Goal: Transaction & Acquisition: Purchase product/service

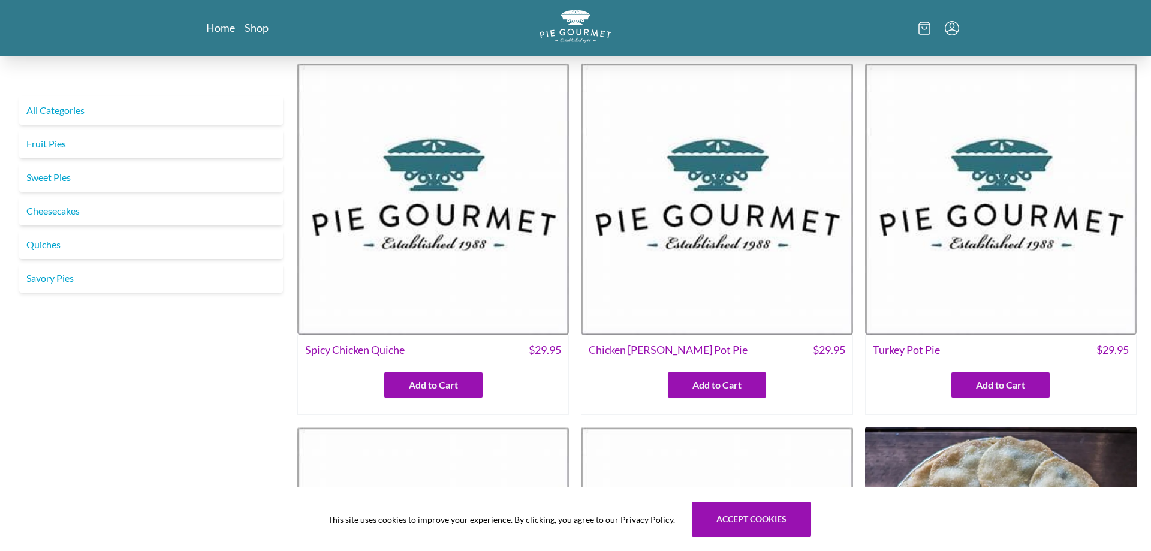
click at [206, 30] on div "Home Shop" at bounding box center [320, 27] width 256 height 15
click at [215, 31] on link "Home" at bounding box center [220, 27] width 29 height 14
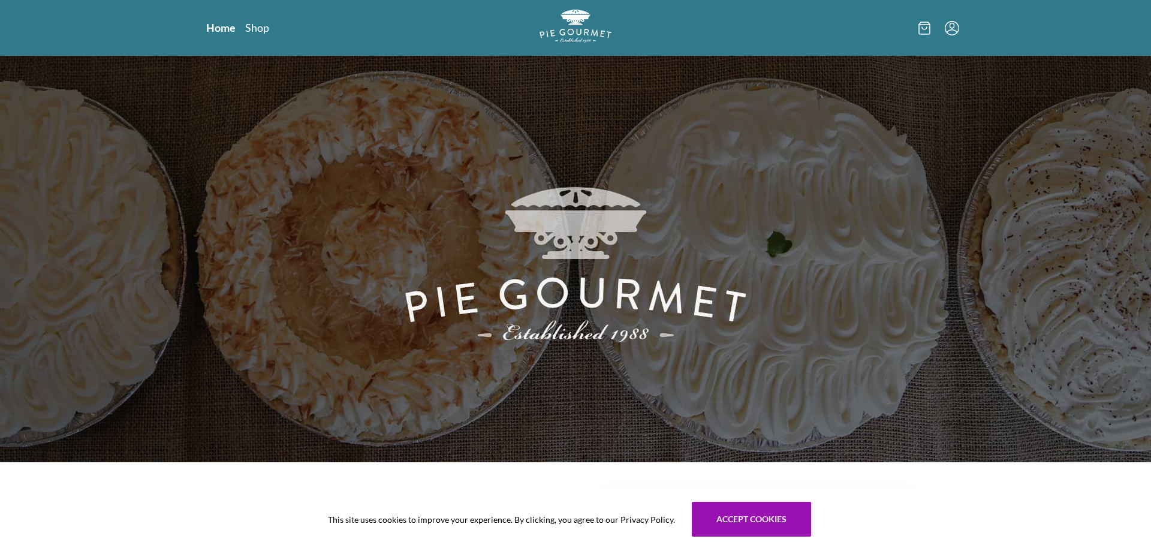
scroll to position [306, 0]
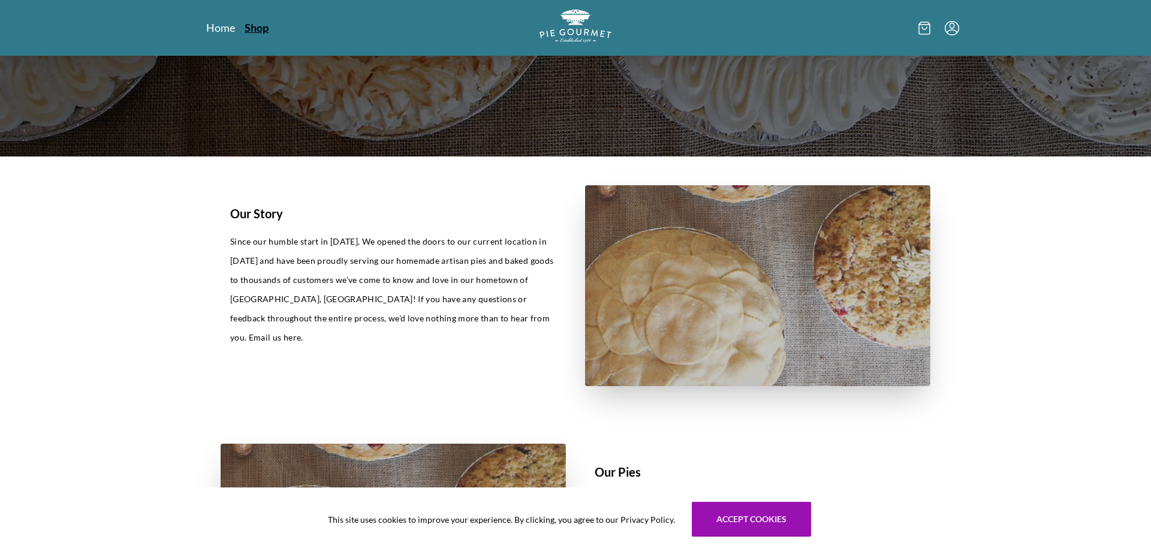
click at [252, 28] on link "Shop" at bounding box center [257, 27] width 24 height 14
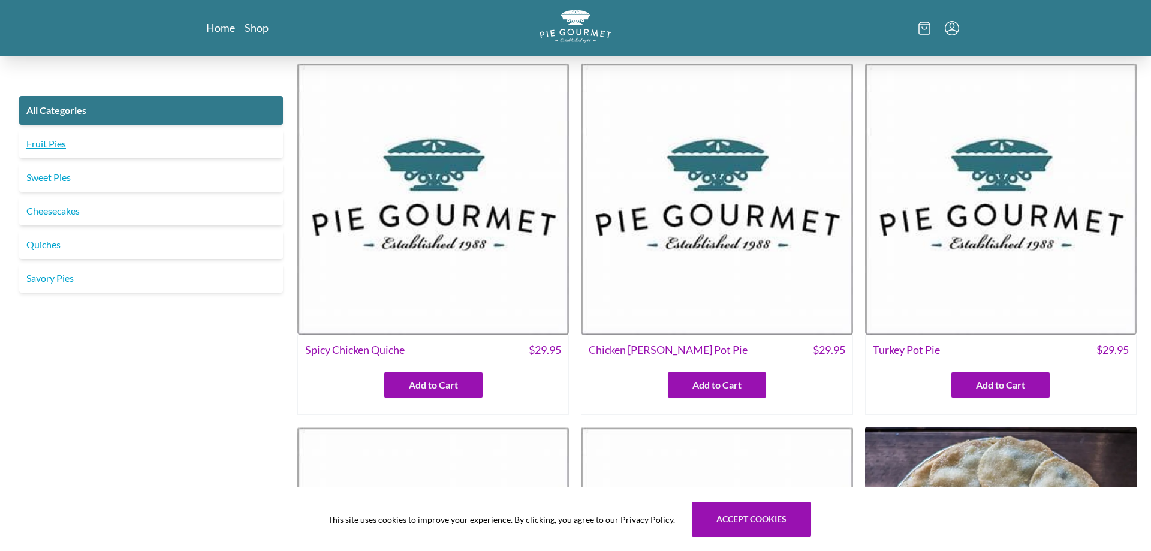
click at [37, 147] on link "Fruit Pies" at bounding box center [151, 144] width 264 height 29
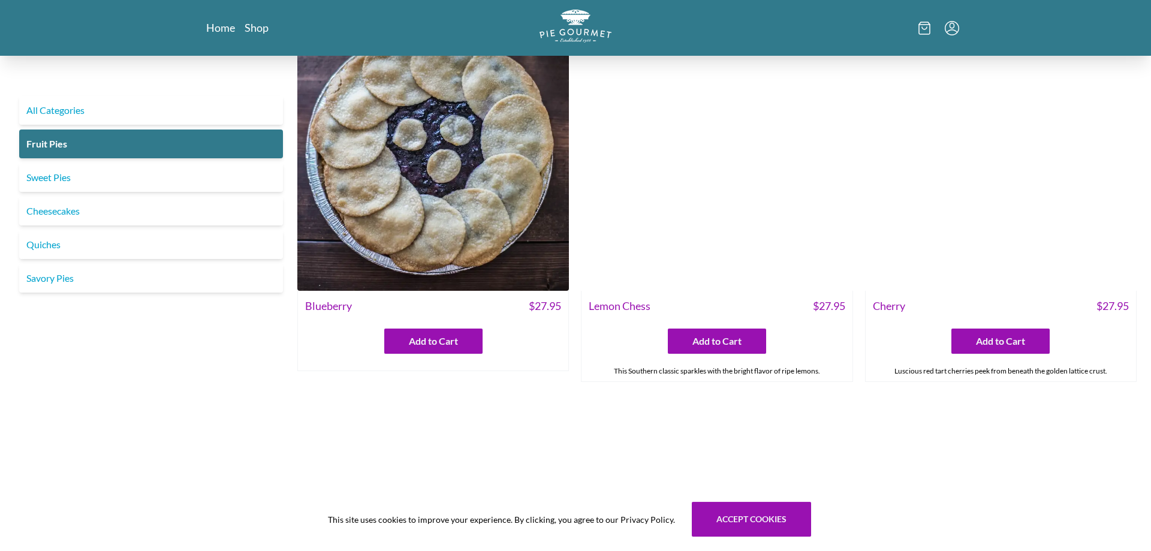
scroll to position [19, 0]
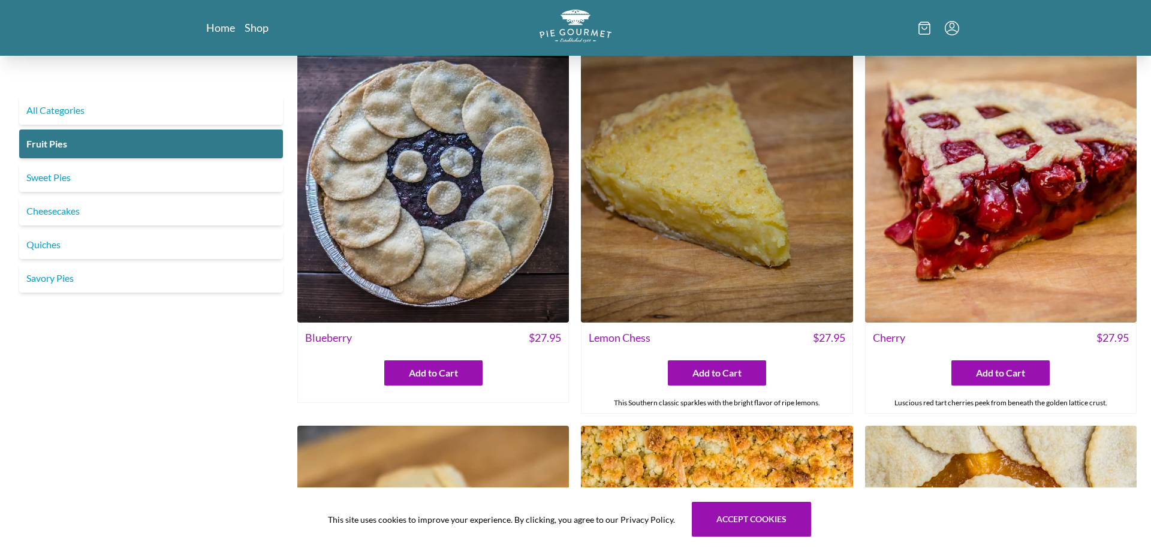
click at [423, 146] on img at bounding box center [433, 187] width 272 height 272
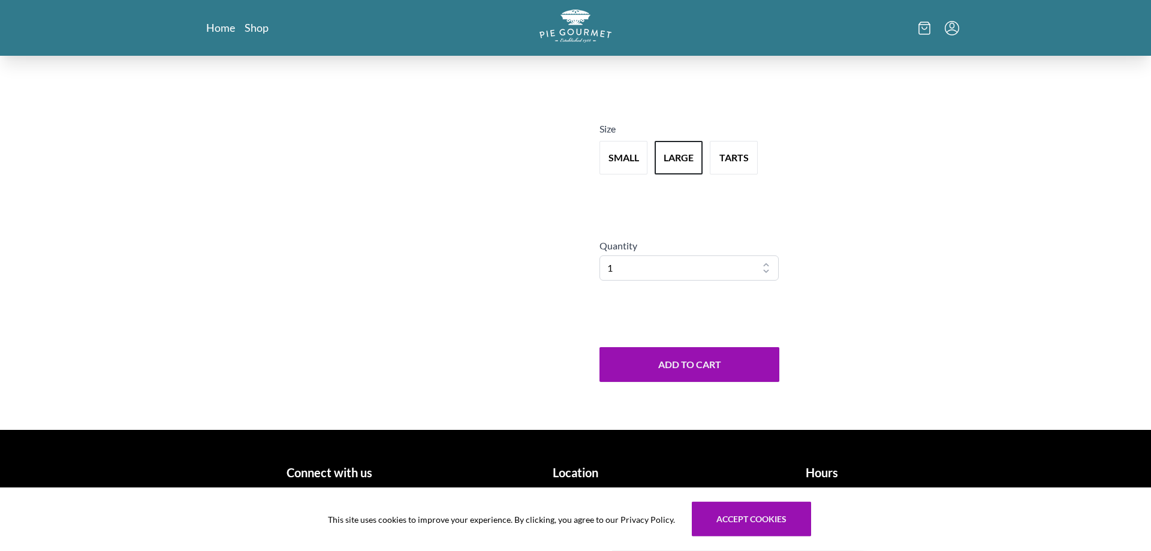
scroll to position [197, 0]
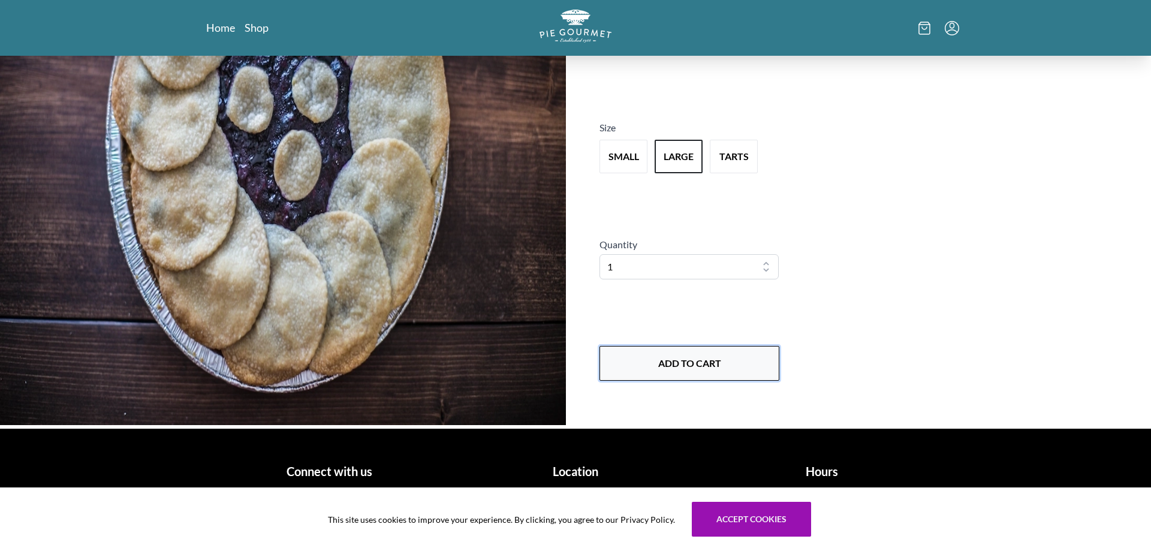
click at [681, 367] on button "Add to Cart" at bounding box center [690, 363] width 180 height 35
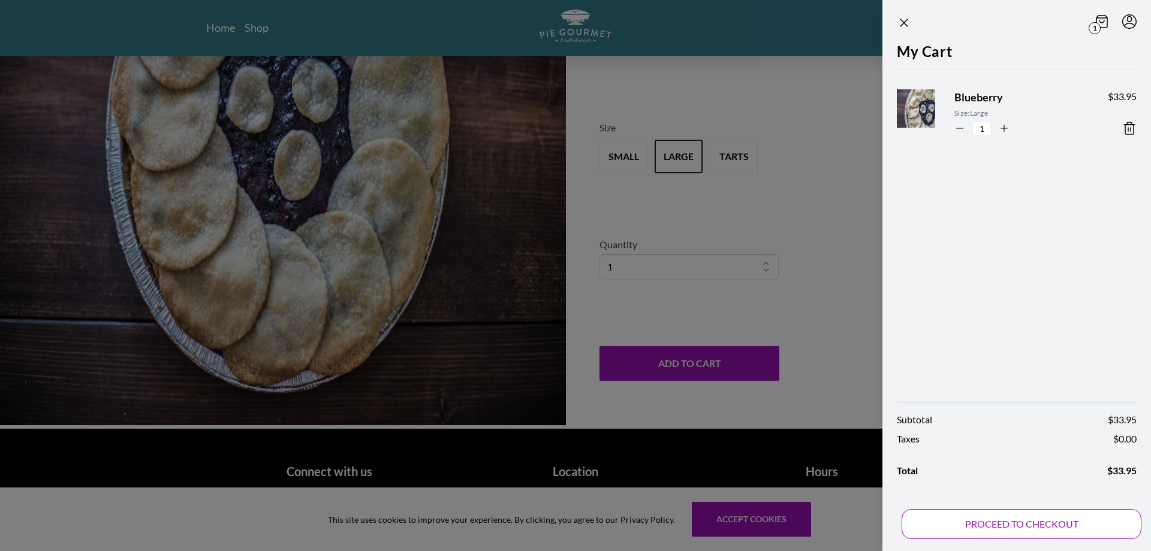
click at [1081, 531] on button "PROCEED TO CHECKOUT" at bounding box center [1022, 524] width 240 height 30
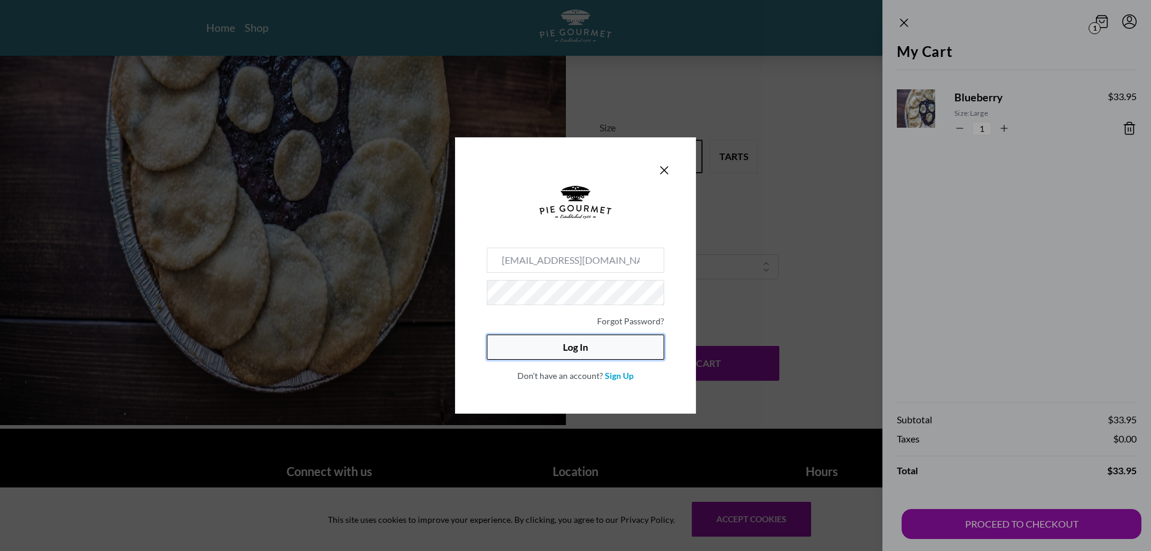
click at [609, 349] on button "Log In" at bounding box center [575, 347] width 177 height 25
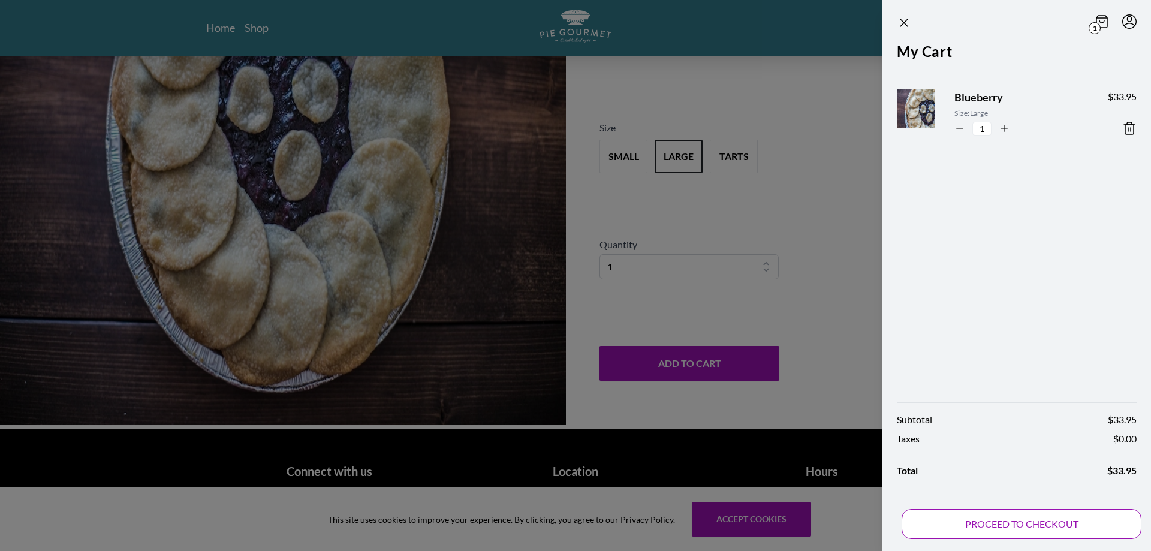
click at [1039, 523] on button "PROCEED TO CHECKOUT" at bounding box center [1022, 524] width 240 height 30
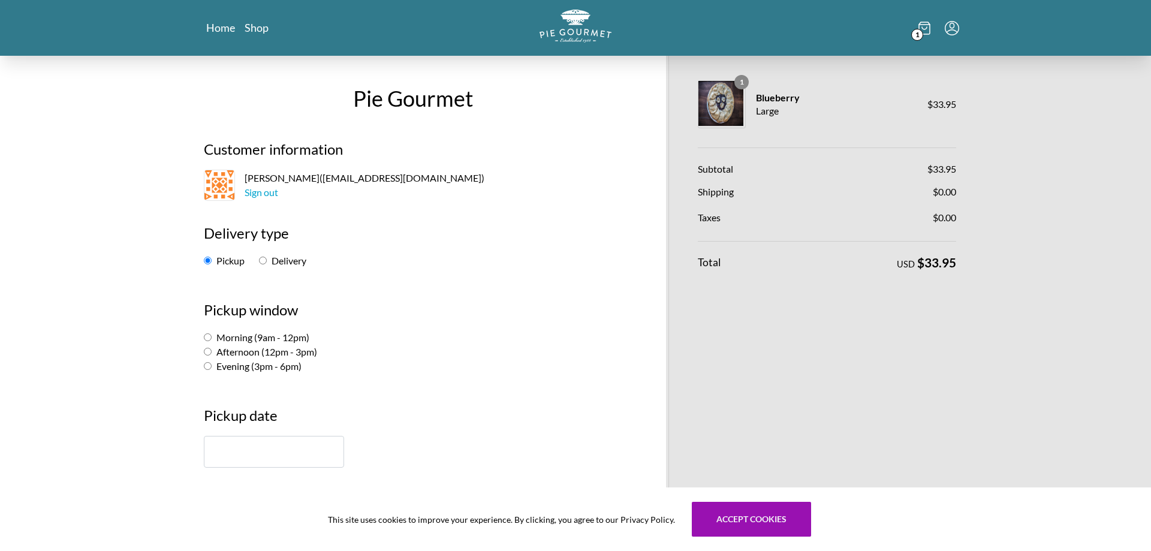
click at [261, 261] on input "Delivery" at bounding box center [263, 261] width 8 height 8
radio input "true"
select select "-1"
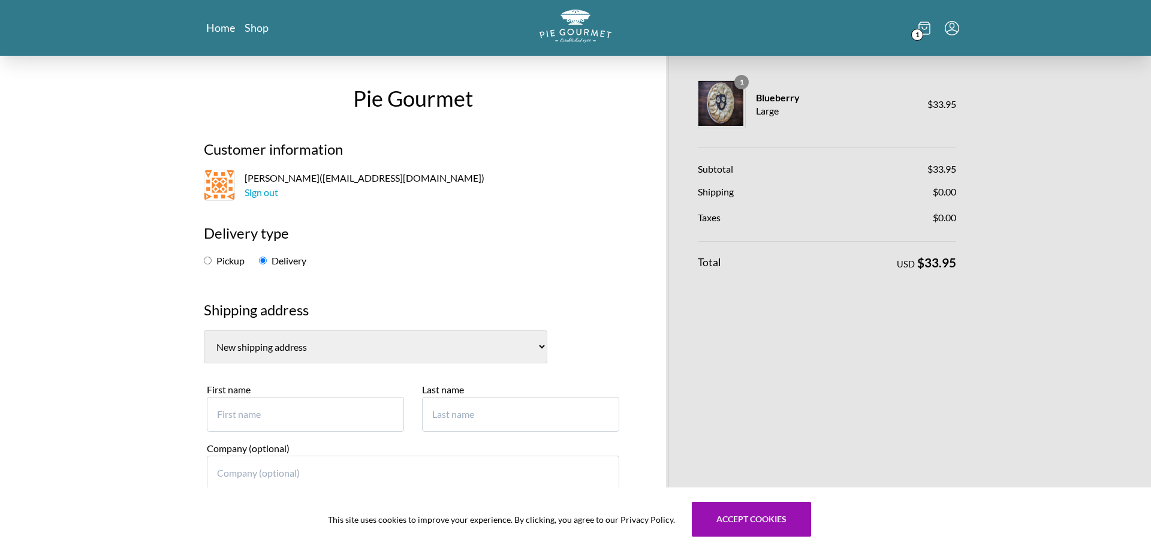
click at [206, 262] on input "Pickup" at bounding box center [208, 261] width 8 height 8
radio input "true"
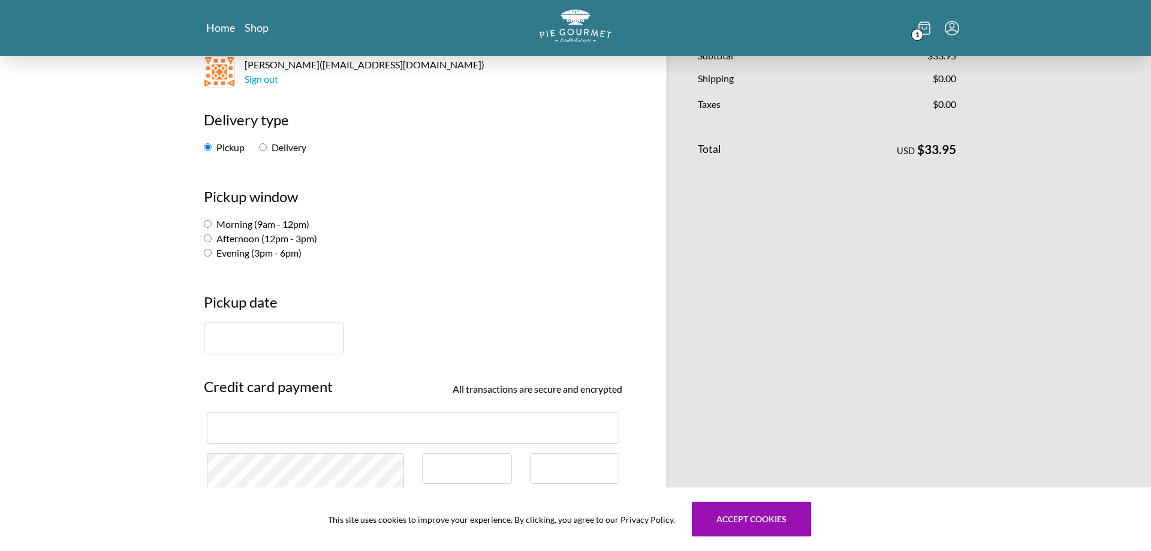
scroll to position [122, 0]
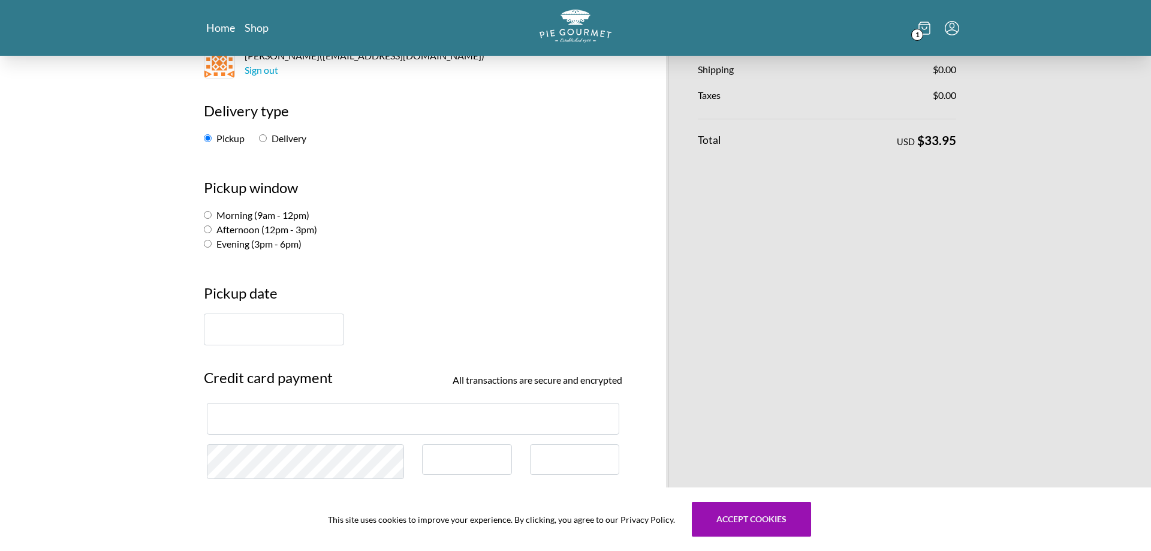
click at [209, 229] on input "Afternoon (12pm - 3pm)" at bounding box center [208, 229] width 8 height 8
radio input "true"
click at [251, 338] on input "text" at bounding box center [274, 330] width 140 height 32
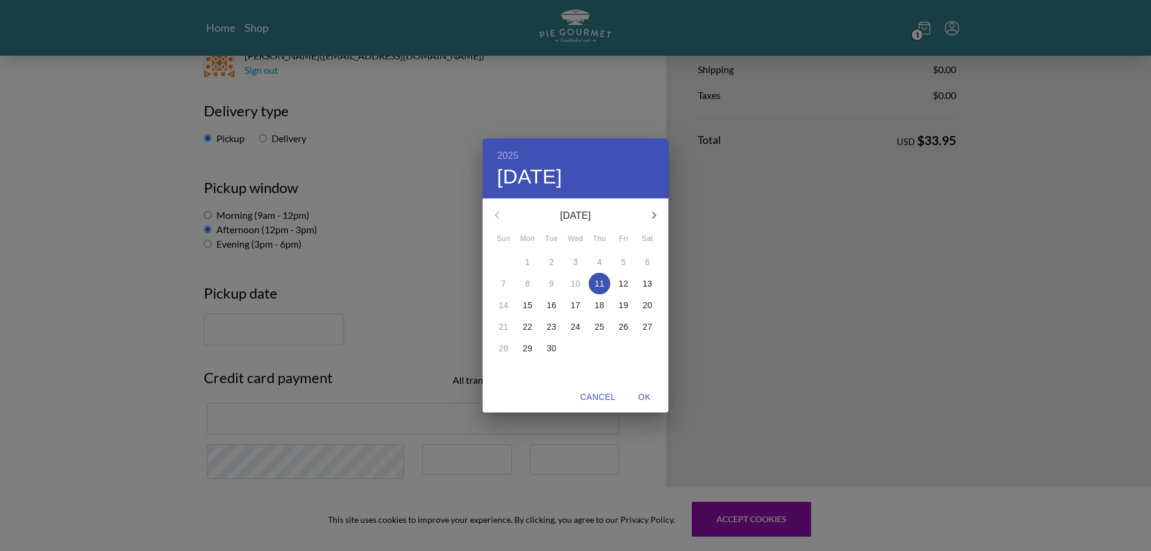
click at [581, 329] on span "24" at bounding box center [576, 327] width 22 height 12
click at [648, 399] on span "OK" at bounding box center [644, 397] width 29 height 15
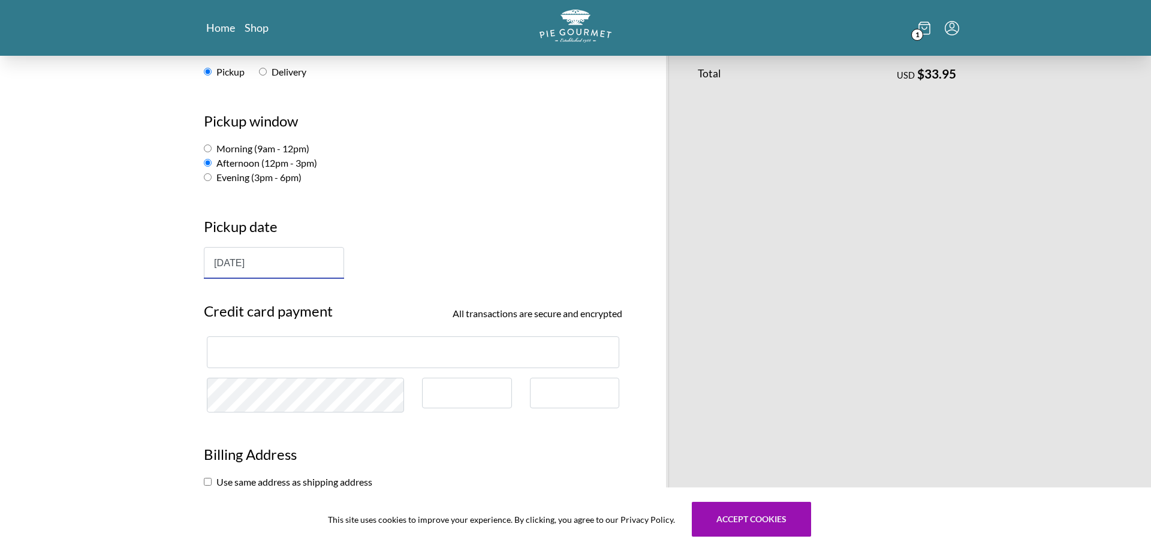
scroll to position [245, 0]
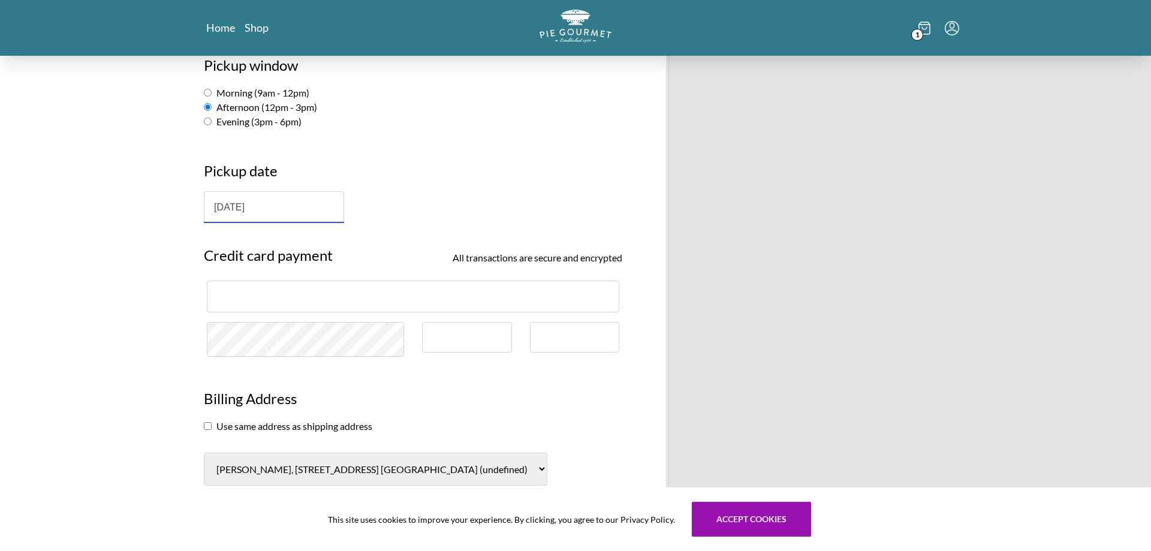
click at [302, 204] on input "[DATE]" at bounding box center [274, 207] width 140 height 32
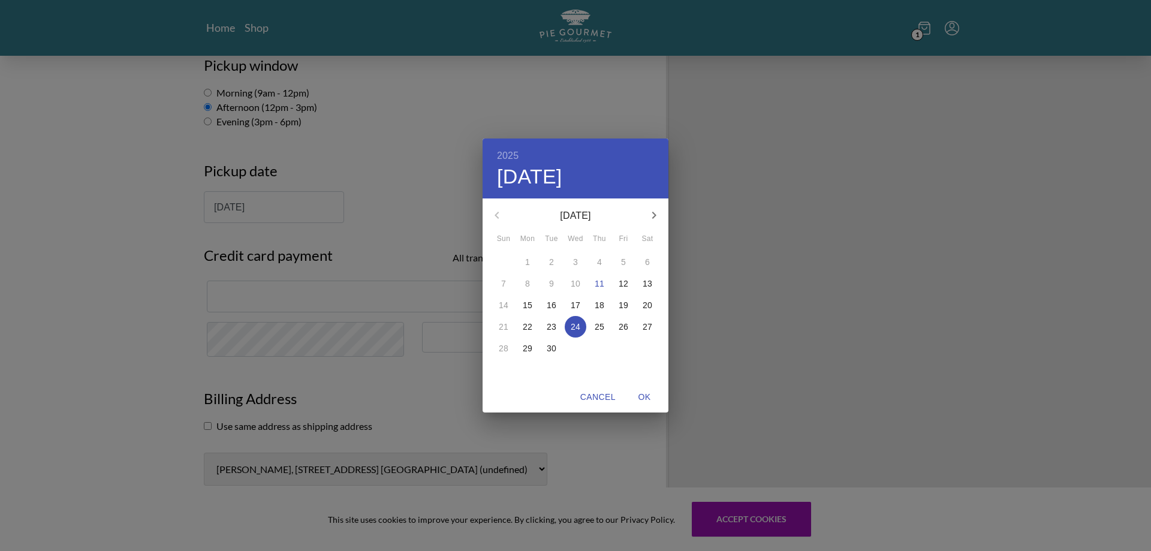
click at [624, 328] on p "26" at bounding box center [624, 327] width 10 height 12
click at [386, 117] on div "2025 Fri, Sep [DATE] Mon Tue Wed Thu Fri Sat 31 1 2 3 4 5 6 7 8 9 10 11 12 13 1…" at bounding box center [575, 275] width 1151 height 551
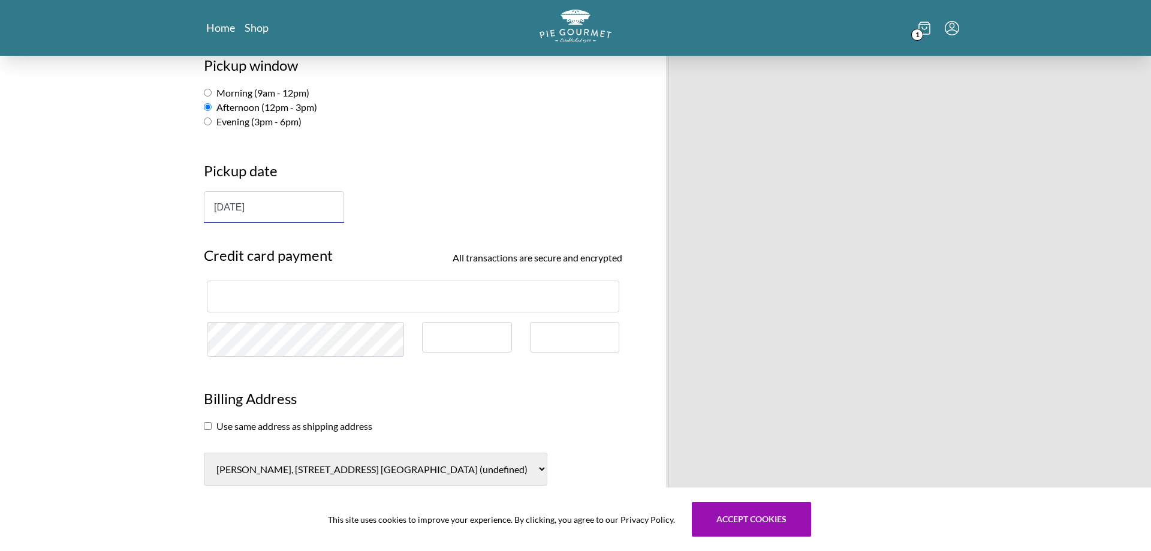
click at [308, 220] on input "[DATE]" at bounding box center [274, 207] width 140 height 32
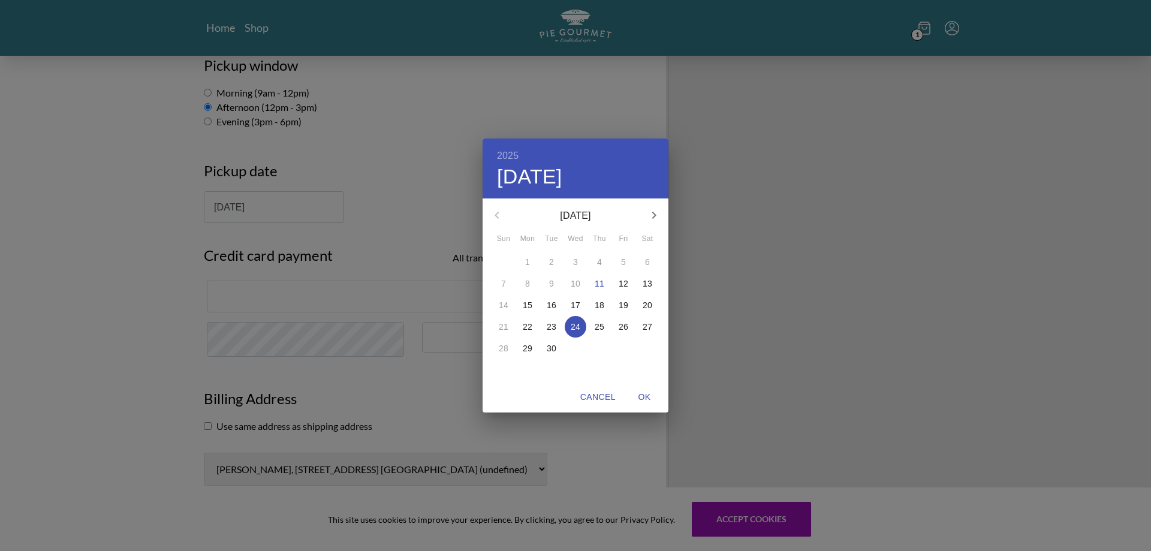
click at [620, 329] on p "26" at bounding box center [624, 327] width 10 height 12
click at [645, 389] on button "OK" at bounding box center [644, 397] width 38 height 22
type input "[DATE]"
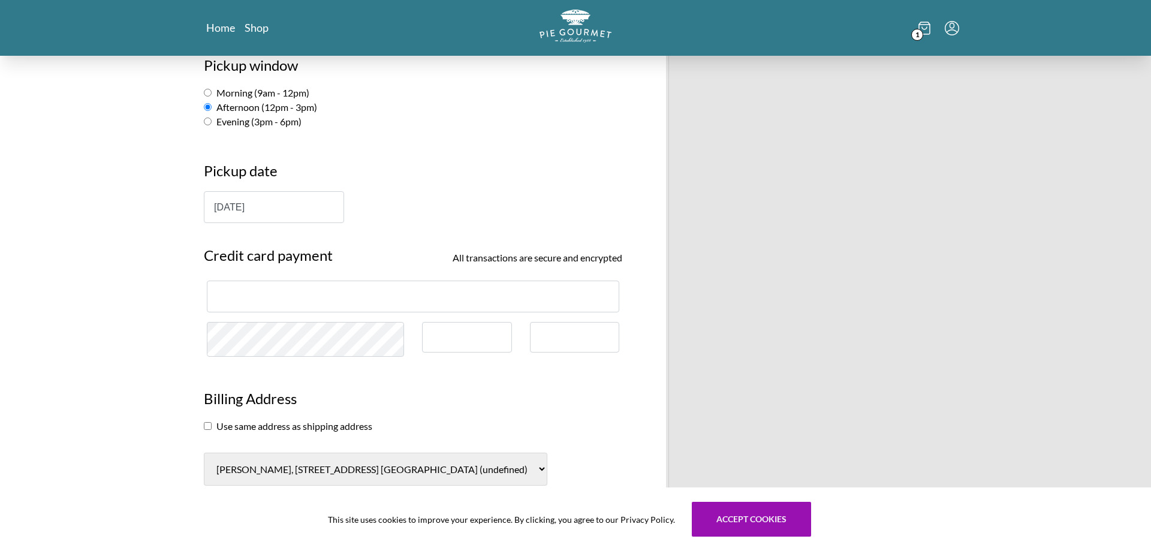
click at [300, 290] on div at bounding box center [413, 297] width 413 height 32
drag, startPoint x: 236, startPoint y: 418, endPoint x: 220, endPoint y: 431, distance: 20.5
click at [208, 425] on input "checkbox" at bounding box center [208, 426] width 8 height 8
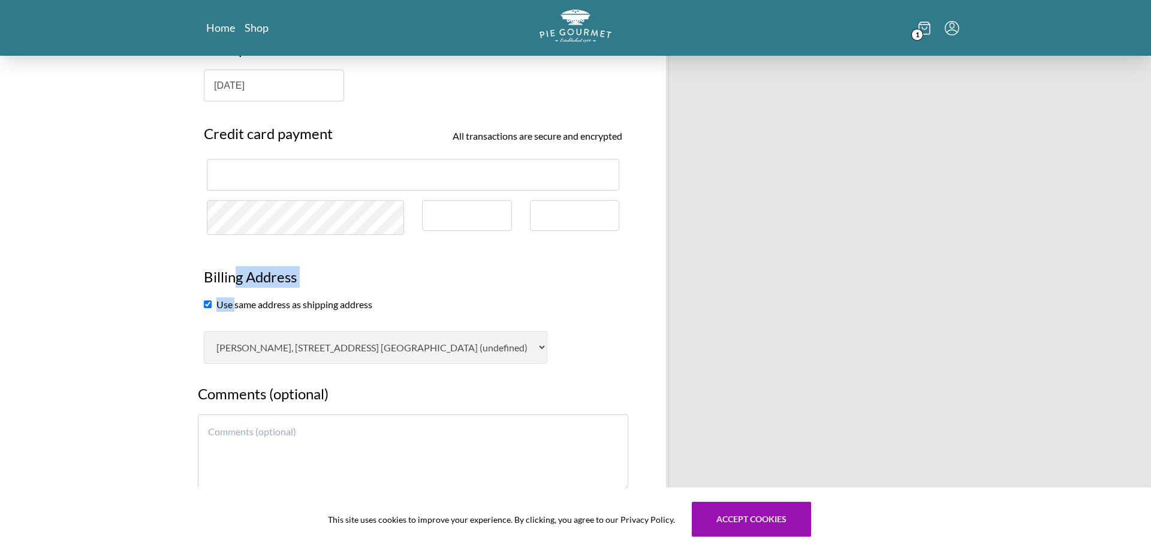
scroll to position [367, 0]
click at [204, 303] on input "checkbox" at bounding box center [208, 304] width 8 height 8
checkbox input "false"
select select "AL"
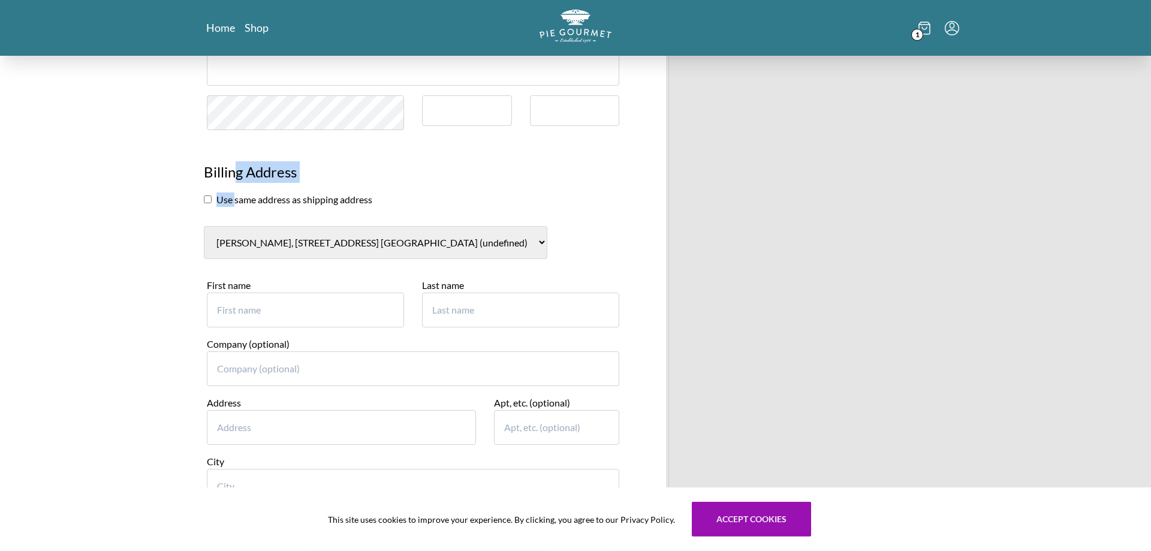
scroll to position [489, 0]
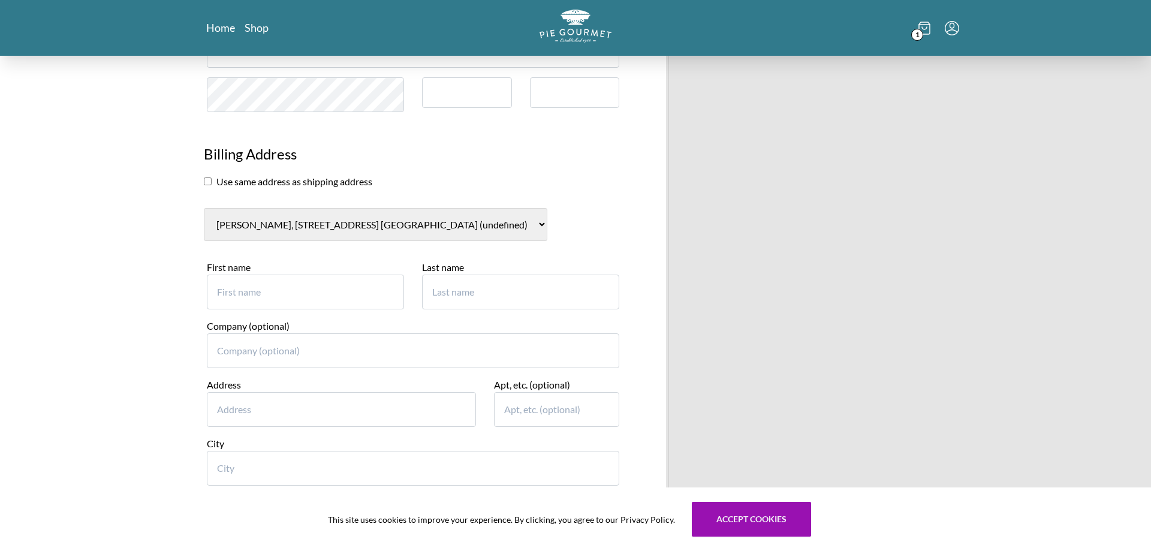
click at [287, 276] on input "First name" at bounding box center [305, 292] width 197 height 35
type input "Runjit"
type input "Chandra"
type input "8403 Black Stallion Pl"
type input "[GEOGRAPHIC_DATA]"
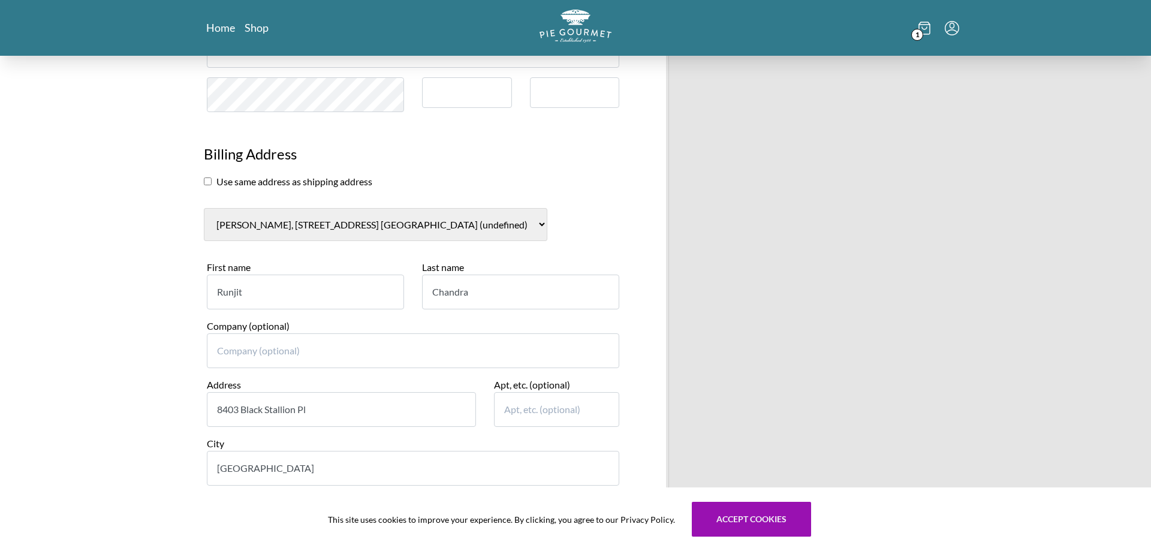
select select "VA"
type input "22182"
click at [124, 301] on div "Pie Gourmet Customer information [PERSON_NAME] ( [EMAIL_ADDRESS][DOMAIN_NAME] )…" at bounding box center [575, 200] width 1151 height 1268
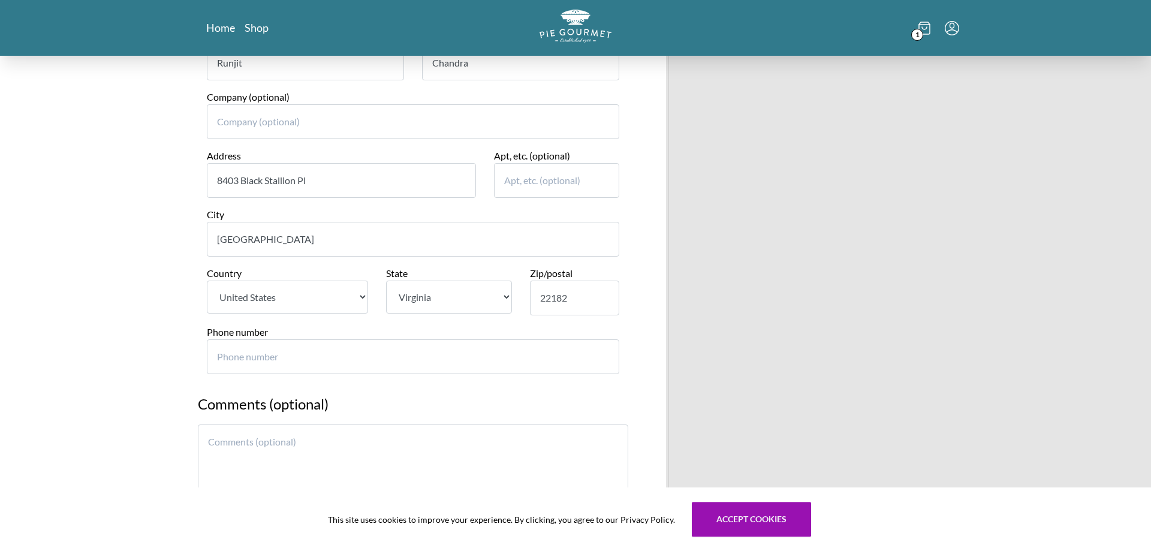
scroll to position [734, 0]
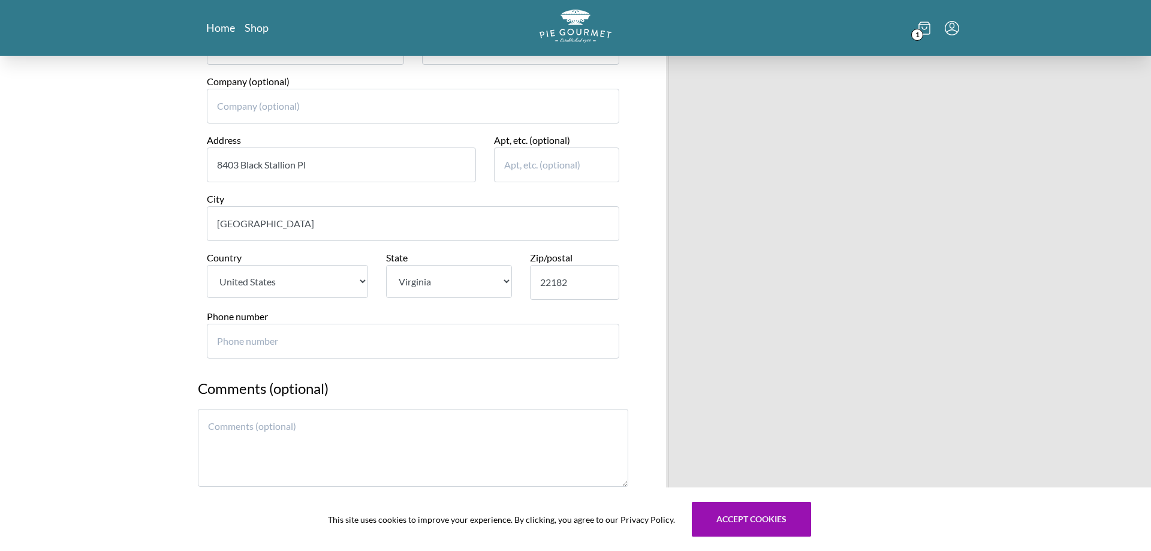
click at [279, 341] on input "Phone number" at bounding box center [413, 341] width 413 height 35
click at [250, 344] on input "7032907631" at bounding box center [413, 341] width 413 height 35
type input "7032097631"
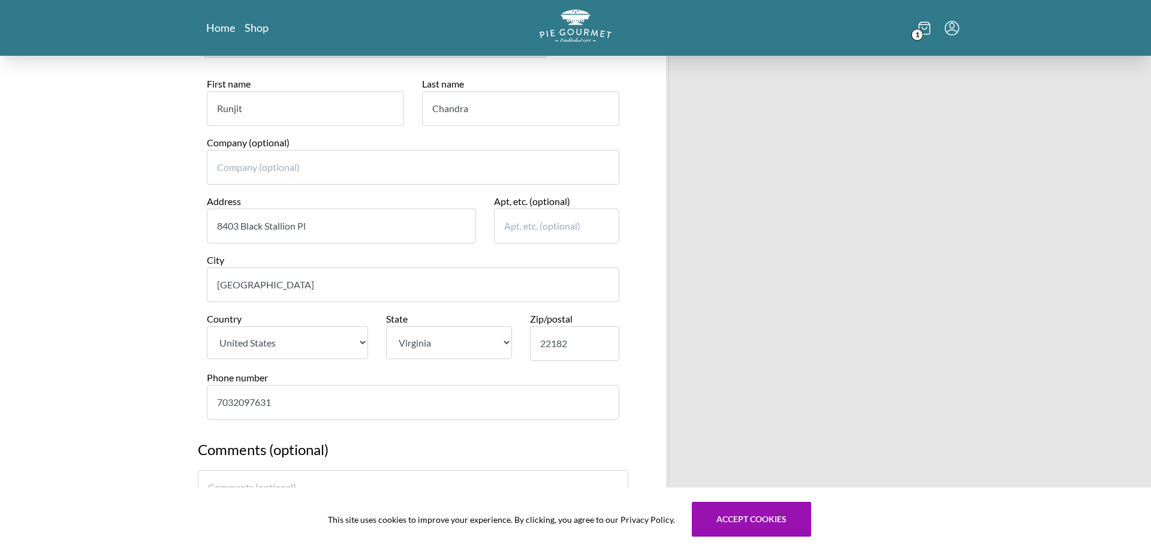
scroll to position [894, 0]
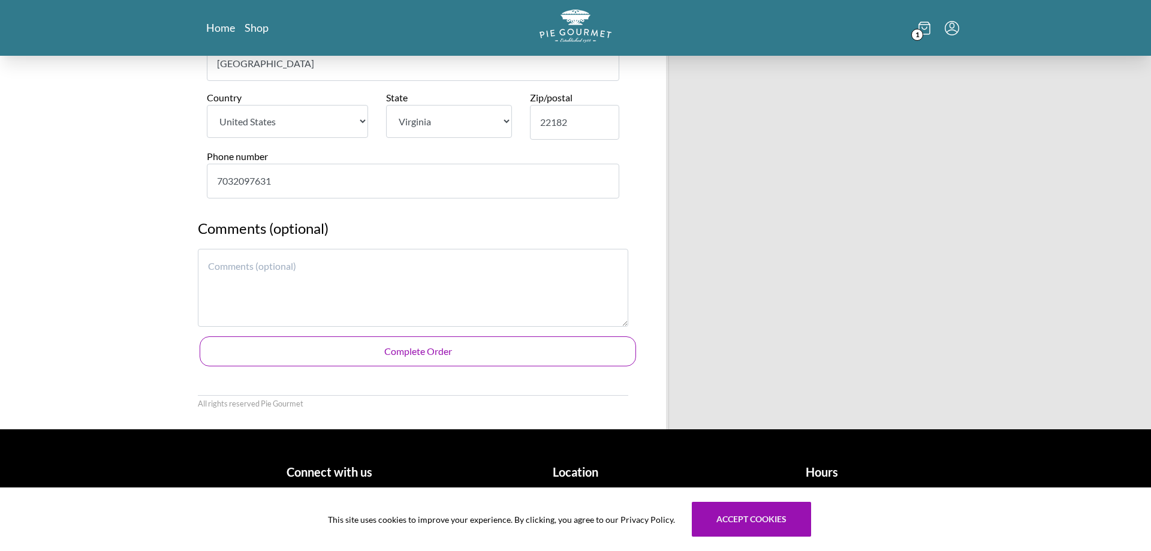
click at [406, 354] on button "Complete Order" at bounding box center [418, 351] width 437 height 30
